Goal: Information Seeking & Learning: Find specific fact

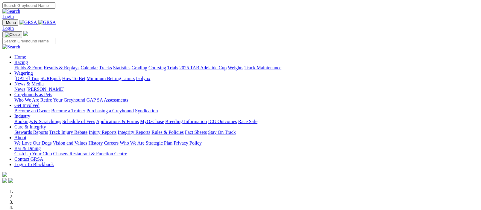
click at [56, 24] on img at bounding box center [47, 22] width 18 height 5
click at [56, 22] on img at bounding box center [47, 22] width 18 height 5
click at [56, 21] on img at bounding box center [47, 22] width 18 height 5
click at [56, 22] on img at bounding box center [47, 22] width 18 height 5
click at [56, 24] on img at bounding box center [47, 22] width 18 height 5
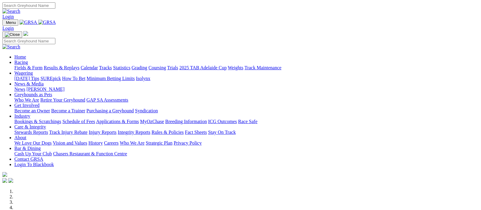
click at [56, 22] on img at bounding box center [47, 22] width 18 height 5
click at [28, 60] on link "Racing" at bounding box center [20, 62] width 13 height 5
click at [56, 22] on img at bounding box center [47, 22] width 18 height 5
click at [28, 60] on link "Racing" at bounding box center [20, 62] width 13 height 5
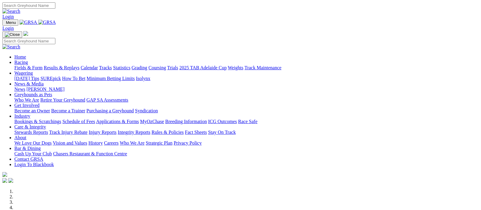
click at [39, 76] on link "[DATE] Tips" at bounding box center [26, 78] width 25 height 5
click at [28, 60] on link "Racing" at bounding box center [20, 62] width 13 height 5
click at [21, 65] on link "Fields & Form" at bounding box center [28, 67] width 28 height 5
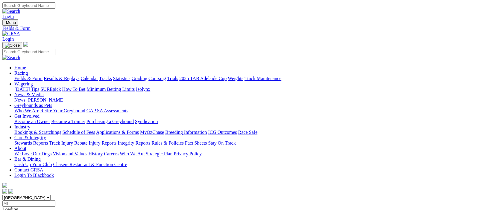
click at [66, 76] on link "Results & Replays" at bounding box center [62, 78] width 36 height 5
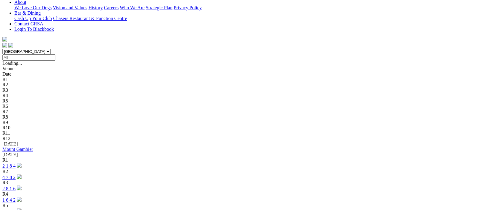
scroll to position [292, 0]
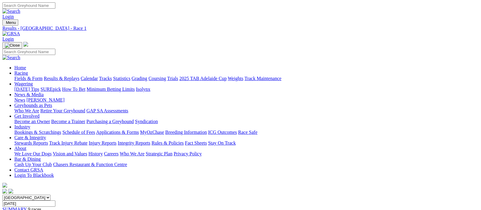
scroll to position [146, 0]
